Goal: Information Seeking & Learning: Learn about a topic

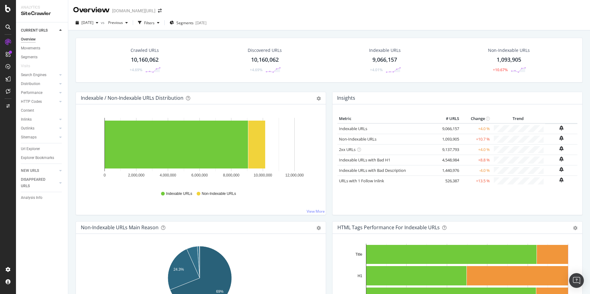
click at [141, 9] on div "[DOMAIN_NAME][URL]" at bounding box center [133, 11] width 43 height 6
click at [155, 11] on span at bounding box center [159, 11] width 9 height 4
click at [158, 9] on icon "arrow-right-arrow-left" at bounding box center [160, 11] width 4 height 4
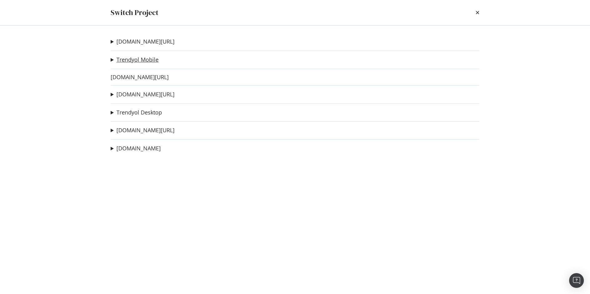
click at [143, 58] on link "Trendyol Mobile" at bounding box center [137, 60] width 42 height 6
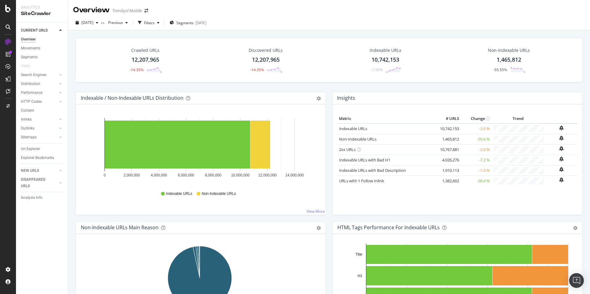
click at [98, 29] on div "[DATE] vs Previous Filters Segments [DATE]" at bounding box center [329, 24] width 522 height 12
click at [94, 19] on div "[DATE]" at bounding box center [87, 22] width 28 height 9
click at [36, 91] on div "RealKeywords" at bounding box center [36, 91] width 27 height 6
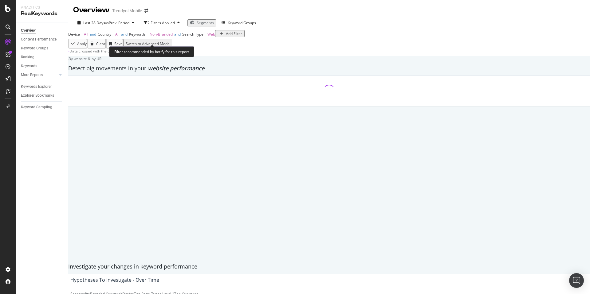
click at [173, 37] on span "Non-Branded" at bounding box center [161, 34] width 23 height 5
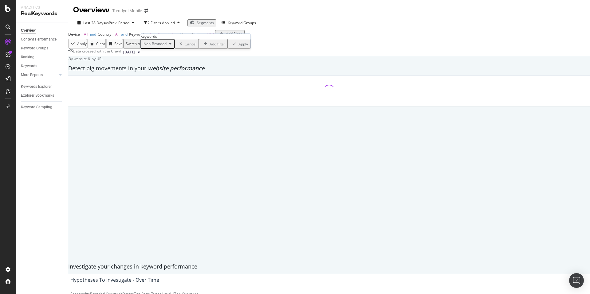
click at [164, 46] on span "Non-Branded" at bounding box center [154, 43] width 26 height 5
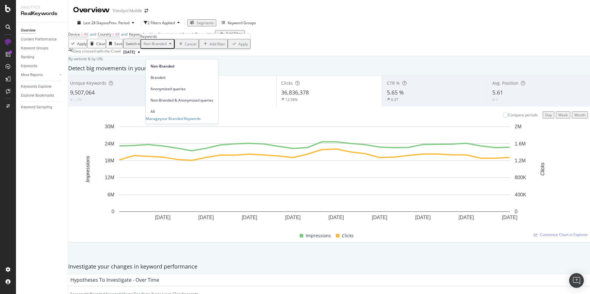
drag, startPoint x: 165, startPoint y: 102, endPoint x: 169, endPoint y: 100, distance: 4.7
click at [165, 109] on span "All" at bounding box center [182, 112] width 63 height 6
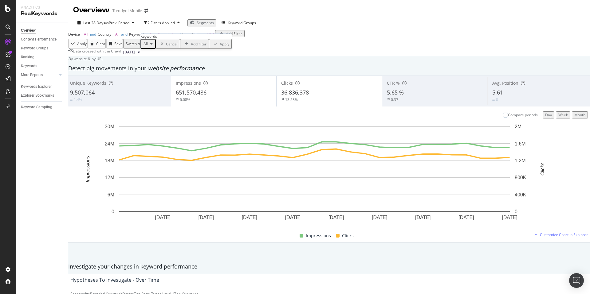
click at [220, 47] on div "Apply" at bounding box center [225, 43] width 10 height 5
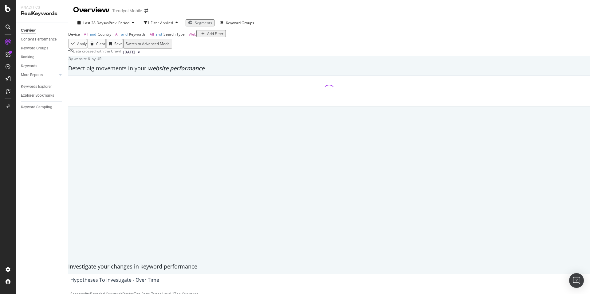
click at [196, 37] on span "Web" at bounding box center [193, 34] width 8 height 5
click at [189, 49] on div "Web" at bounding box center [187, 44] width 21 height 10
click at [191, 55] on div "All" at bounding box center [187, 52] width 20 height 6
click at [258, 47] on div "Apply" at bounding box center [263, 43] width 10 height 5
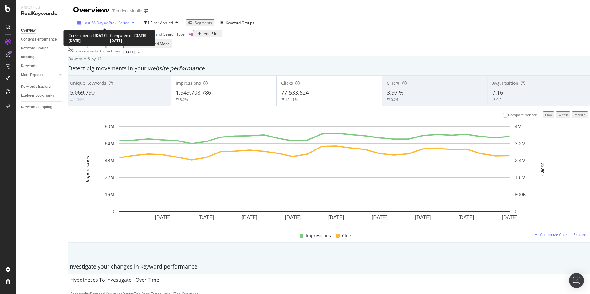
click at [107, 23] on span "vs Prev. Period" at bounding box center [117, 22] width 24 height 5
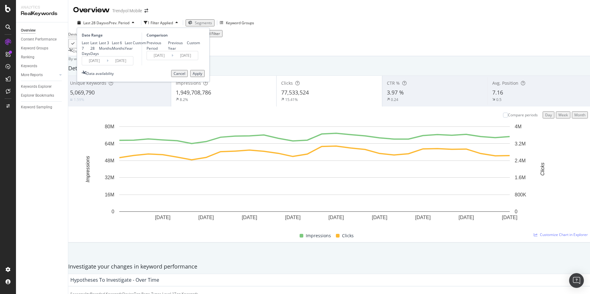
click at [90, 45] on div "Last 7 Days" at bounding box center [86, 48] width 9 height 16
type input "[DATE]"
click at [133, 45] on div "Custom" at bounding box center [139, 42] width 13 height 5
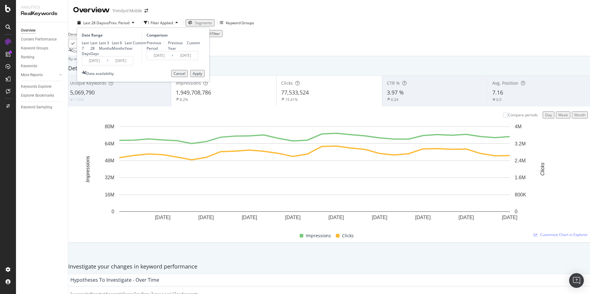
type input "[DATE]"
click at [101, 65] on input "[DATE]" at bounding box center [94, 61] width 25 height 9
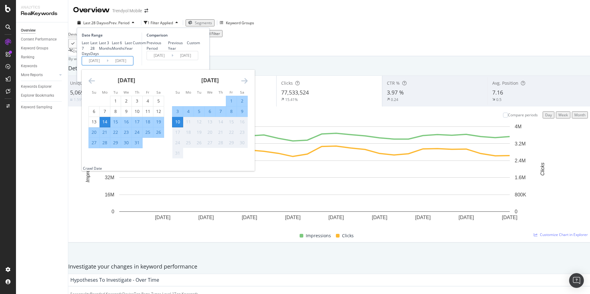
click at [296, 56] on div "Data crossed with the Crawl [DATE]" at bounding box center [329, 52] width 522 height 7
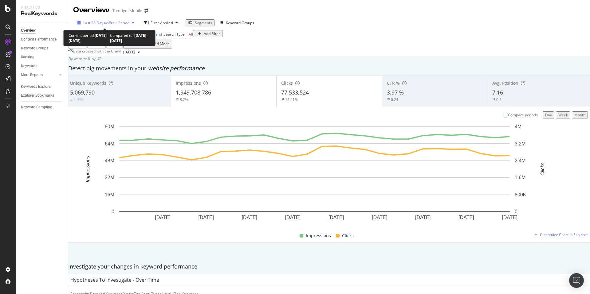
click at [99, 26] on div "Last 28 Days vs Prev. Period" at bounding box center [106, 22] width 62 height 5
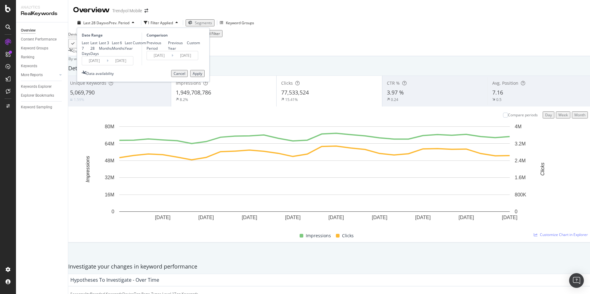
click at [345, 96] on div "Unique Keywords 5,069,790 1.59% Impressions 1,949,708,786 8.2% Clicks 77,533,52…" at bounding box center [329, 168] width 528 height 184
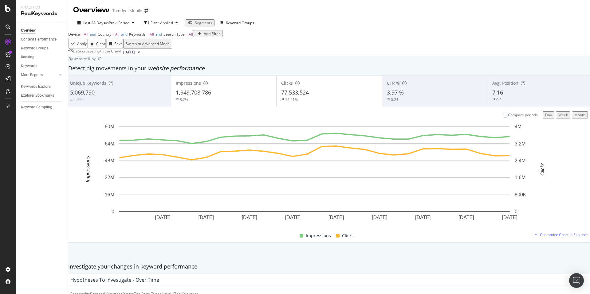
click at [204, 36] on div "Add Filter" at bounding box center [212, 33] width 16 height 5
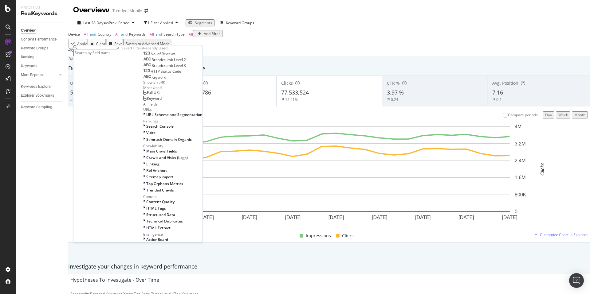
click at [121, 51] on div "Saved Filters" at bounding box center [132, 47] width 22 height 5
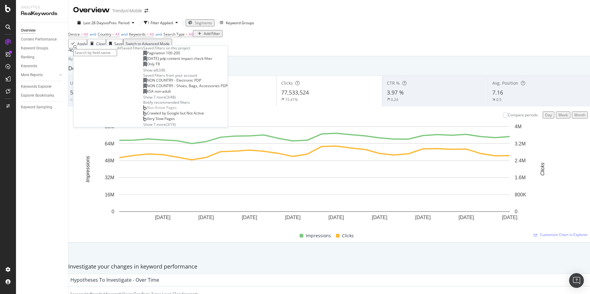
click at [147, 67] on span "Only TR" at bounding box center [153, 63] width 13 height 5
